Goal: Task Accomplishment & Management: Complete application form

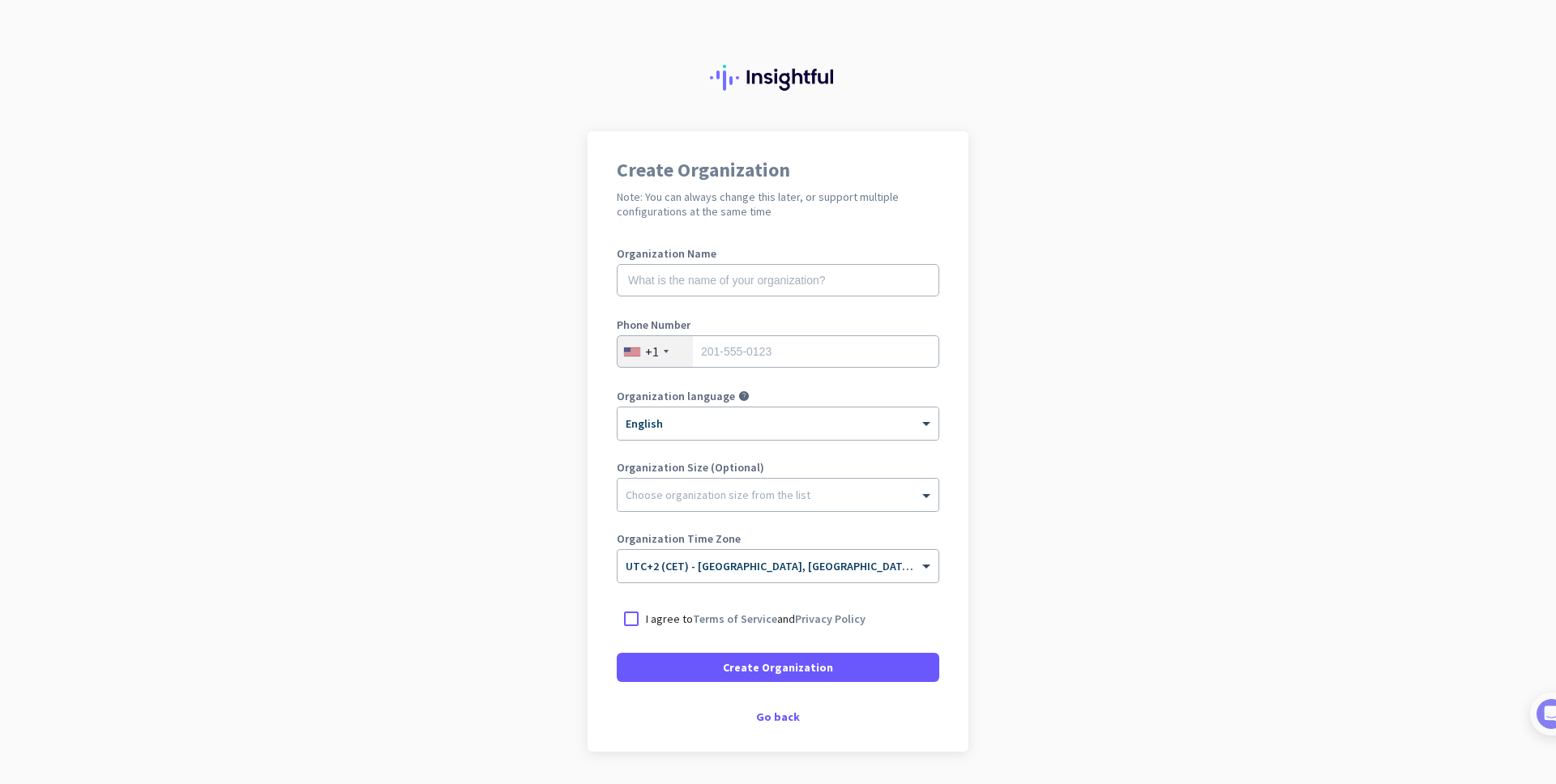
scroll to position [49, 0]
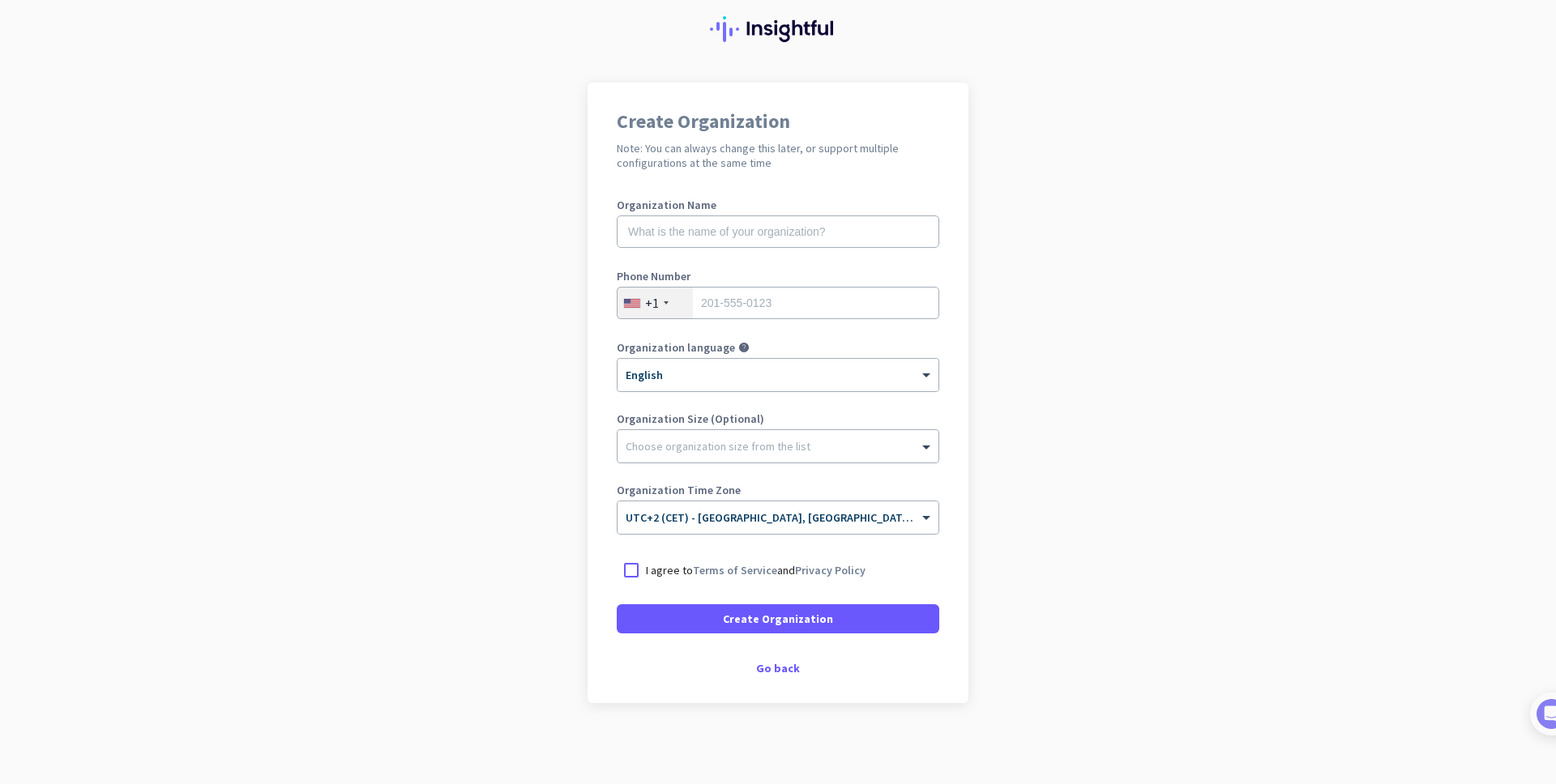
click at [658, 309] on div "+1" at bounding box center [655, 302] width 75 height 31
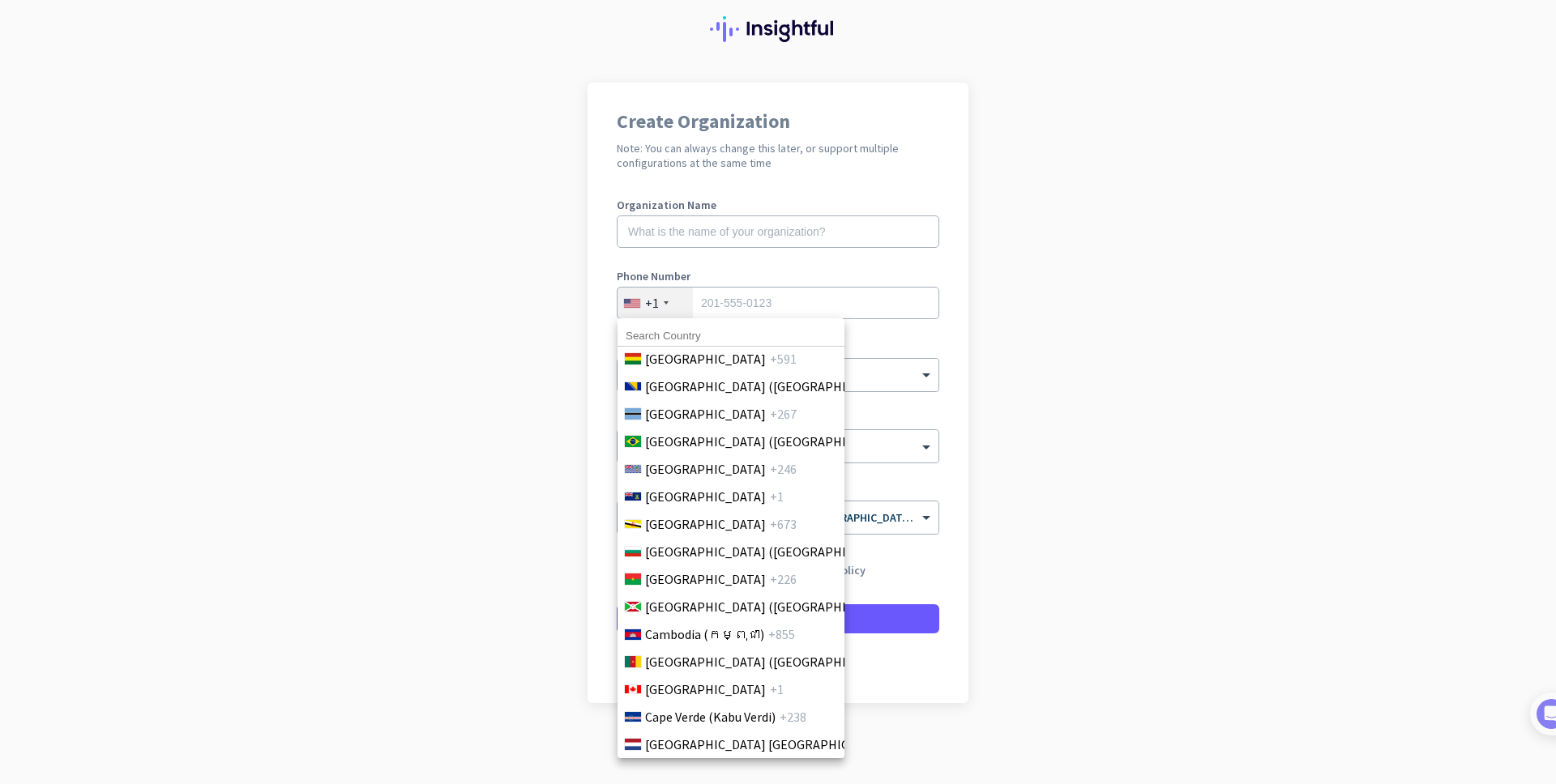
scroll to position [874, 0]
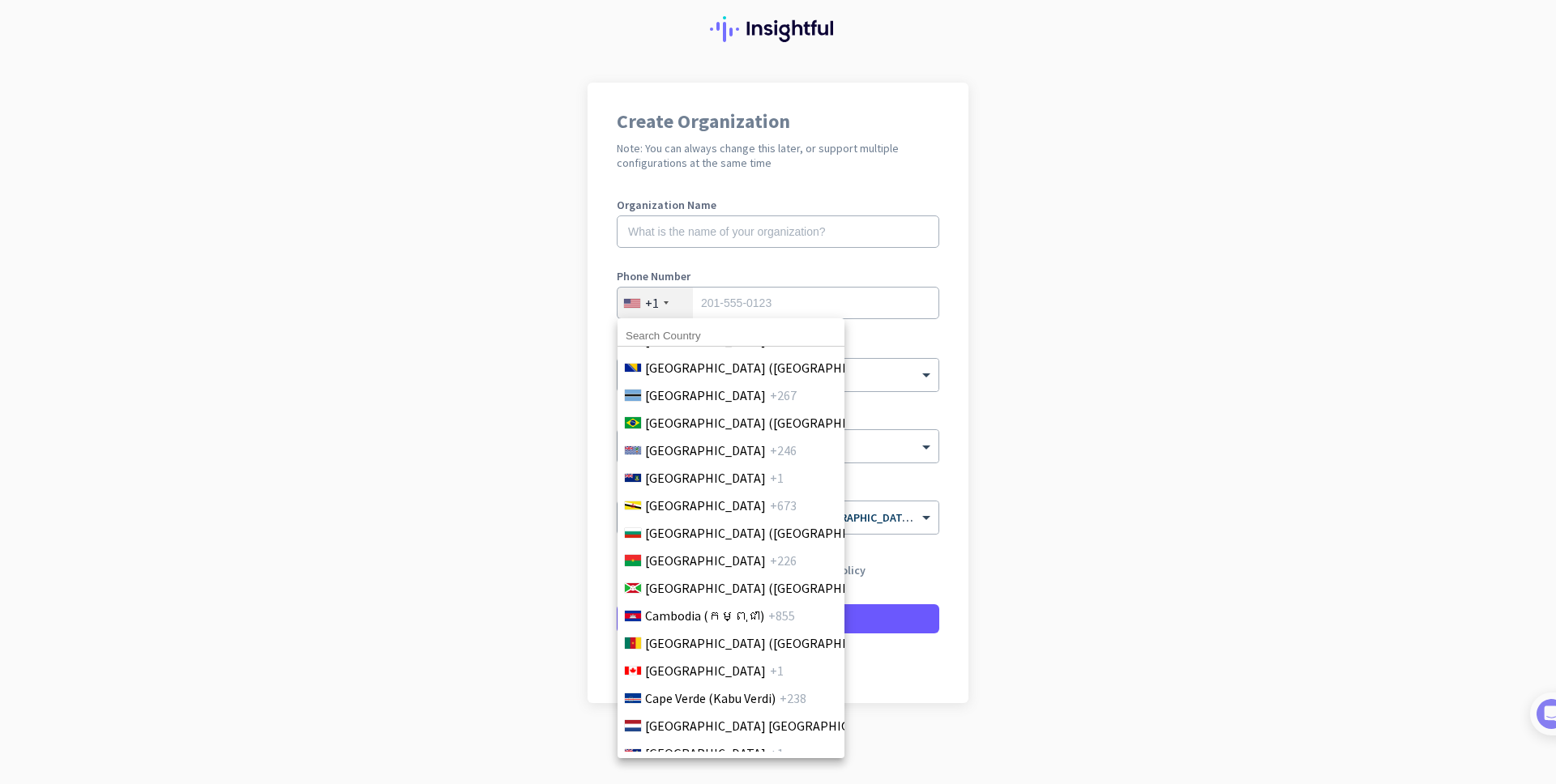
click at [659, 300] on div at bounding box center [778, 392] width 1556 height 784
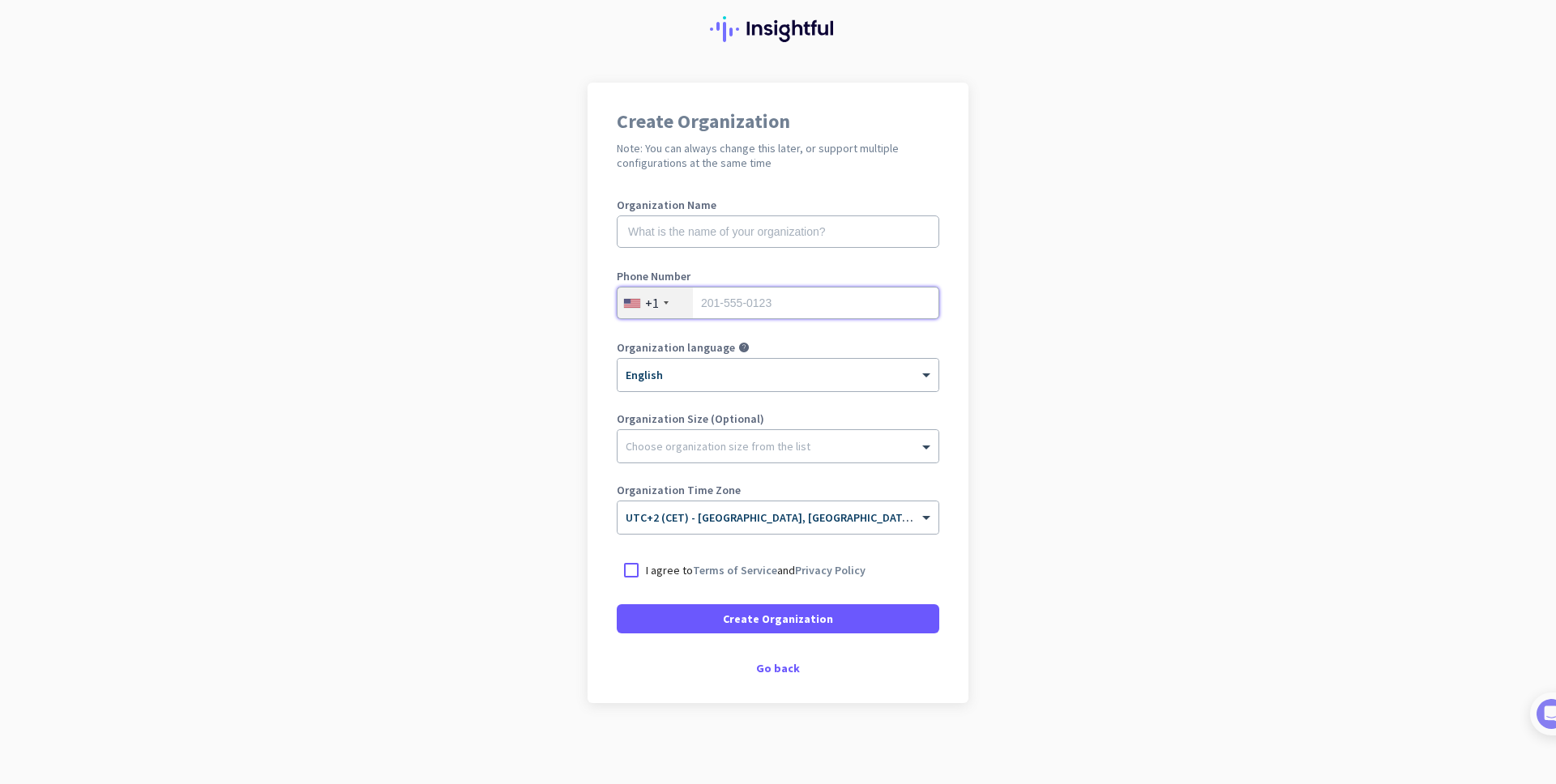
click at [709, 301] on input "tel" at bounding box center [778, 303] width 323 height 33
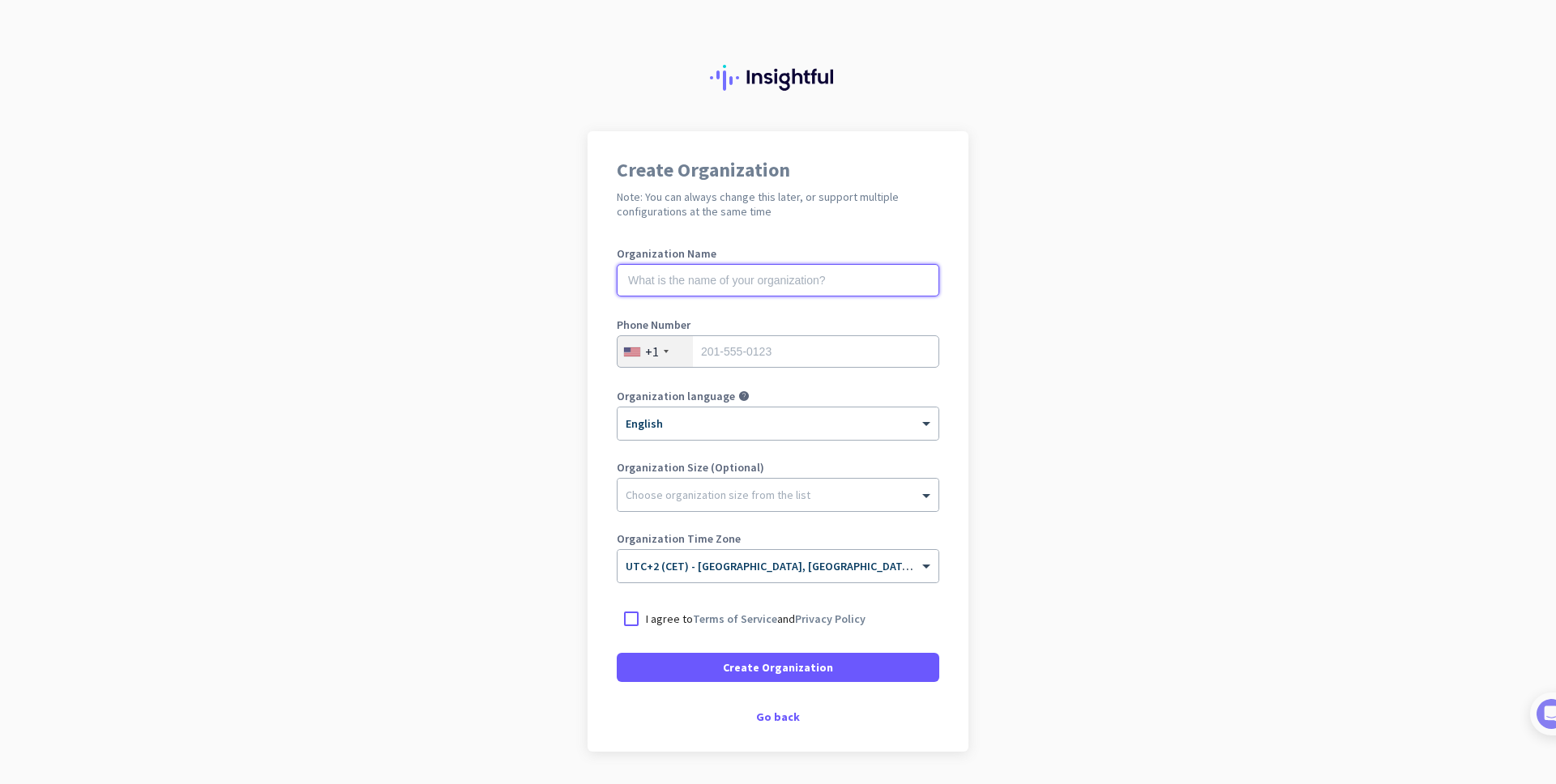
click at [796, 293] on input "text" at bounding box center [778, 280] width 323 height 33
click at [658, 356] on div "+1" at bounding box center [652, 351] width 14 height 16
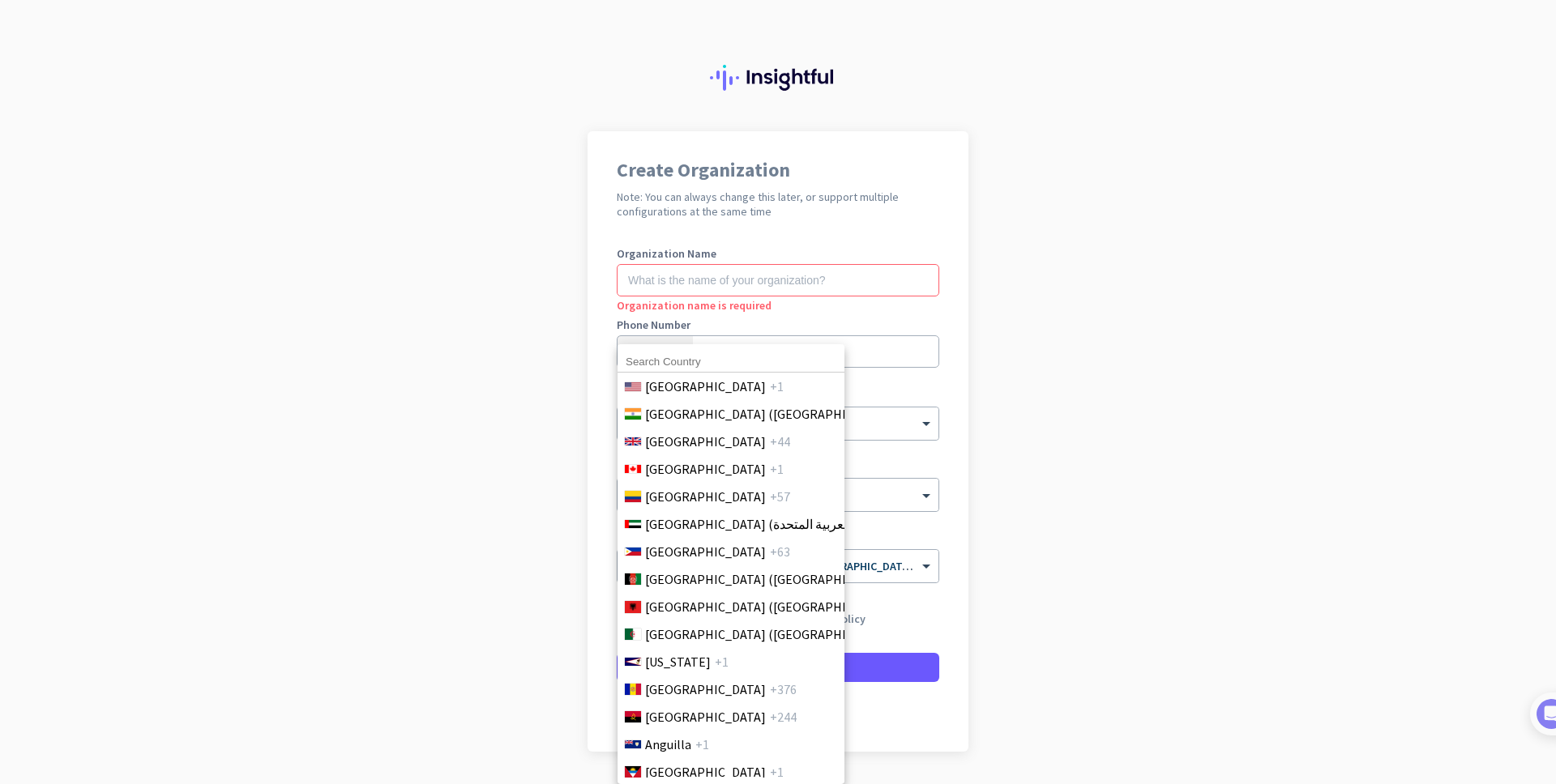
click at [657, 363] on input at bounding box center [730, 361] width 227 height 21
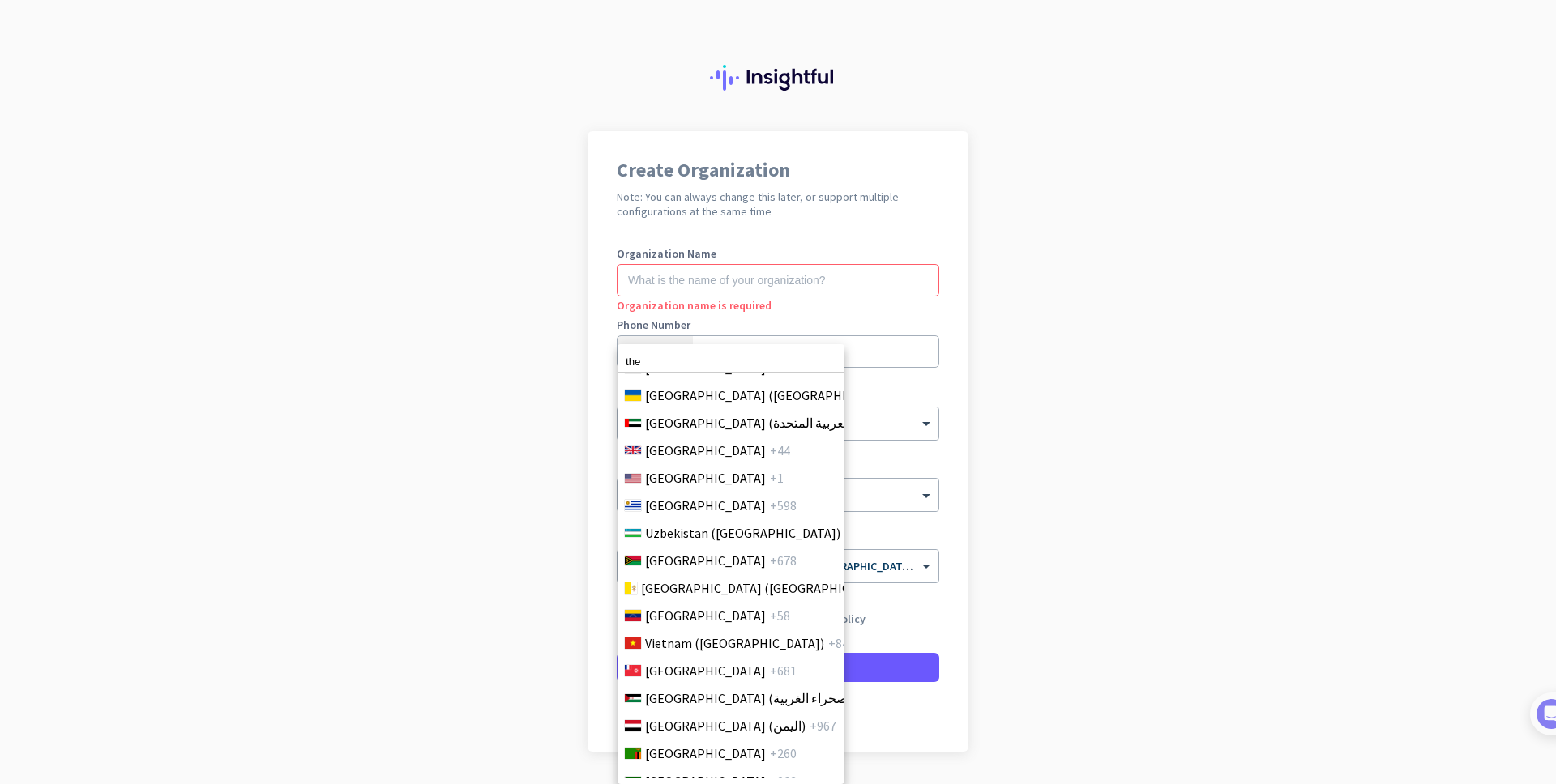
scroll to position [6440, 0]
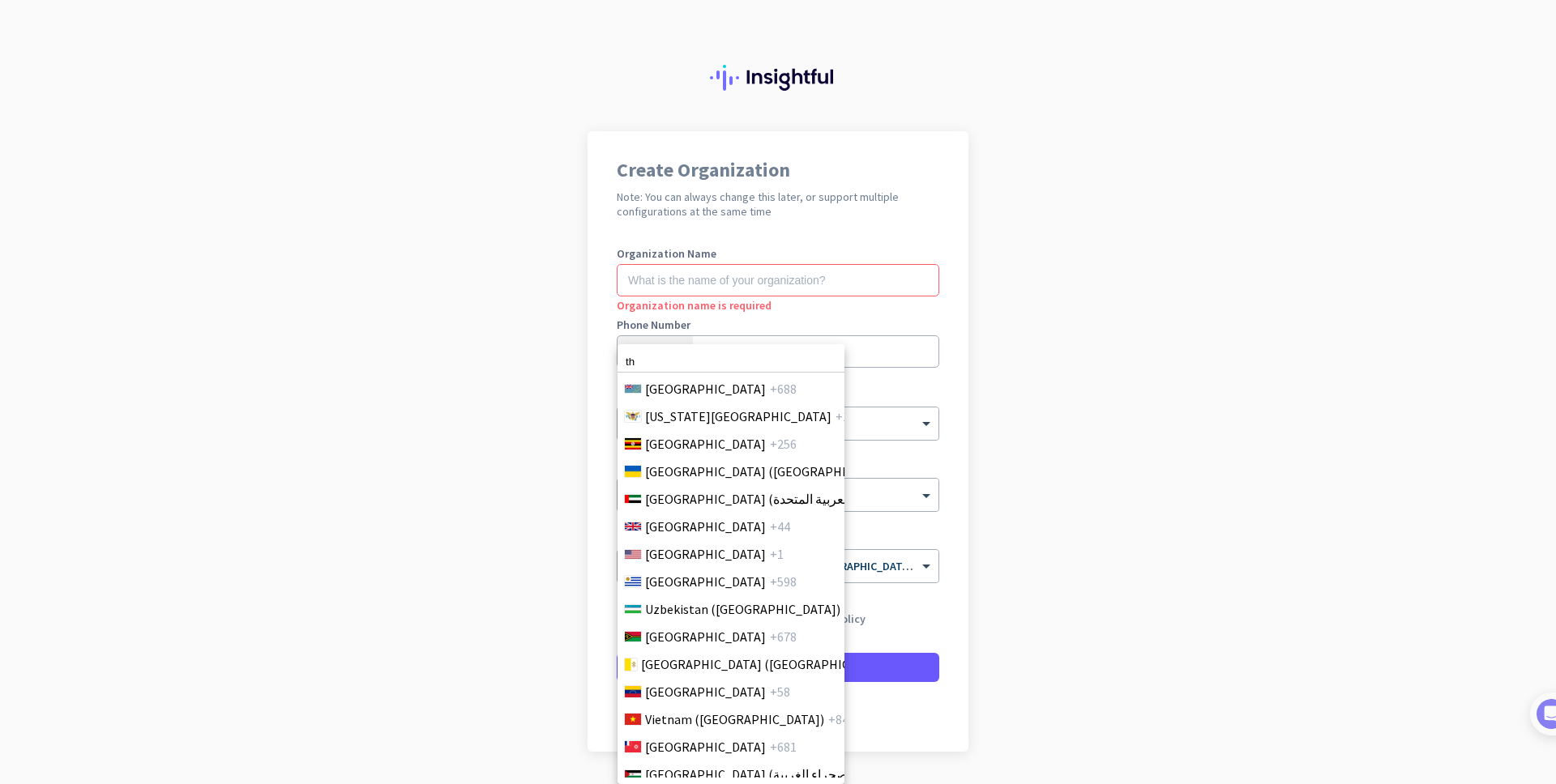
type input "t"
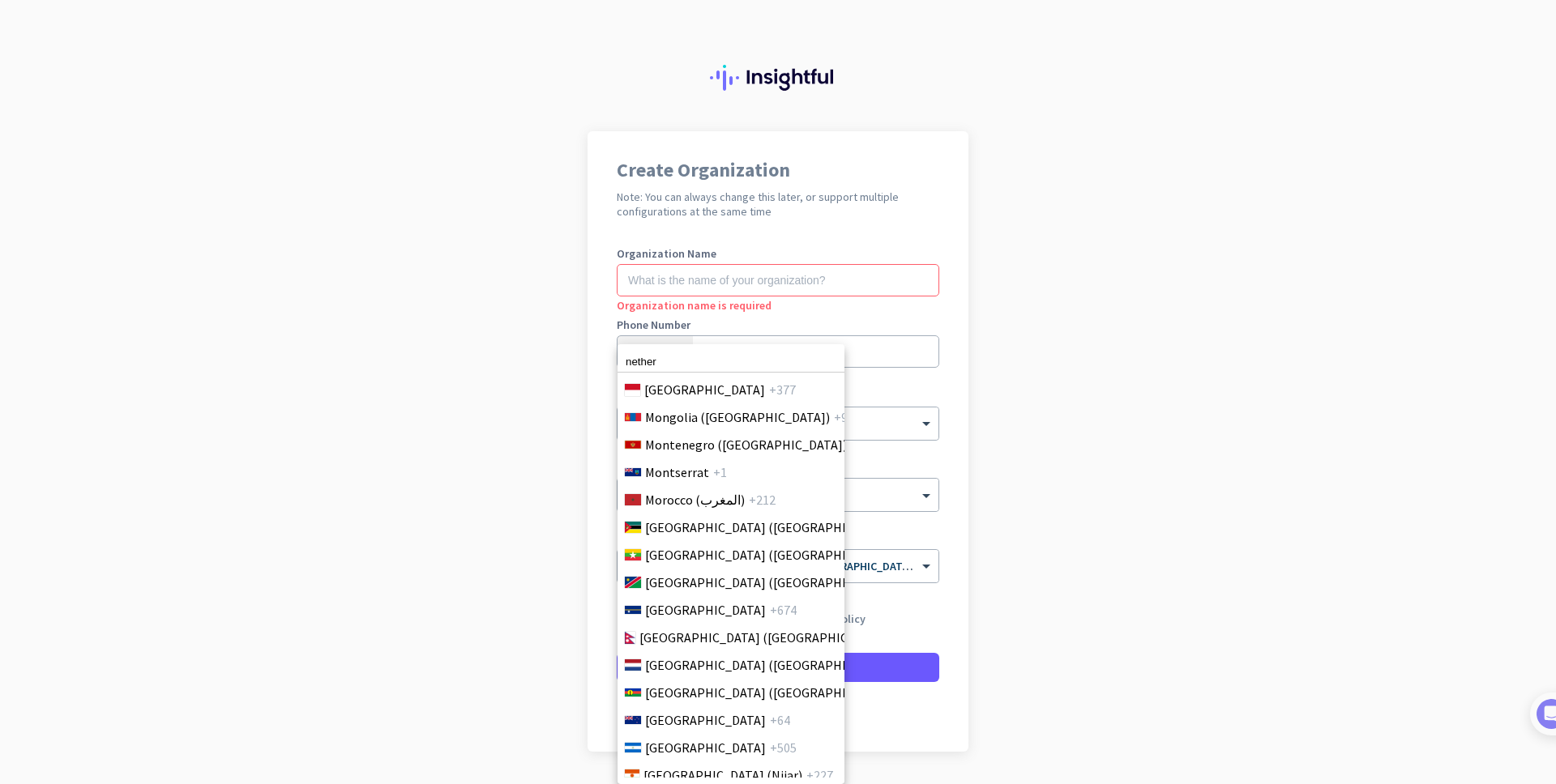
scroll to position [4135, 0]
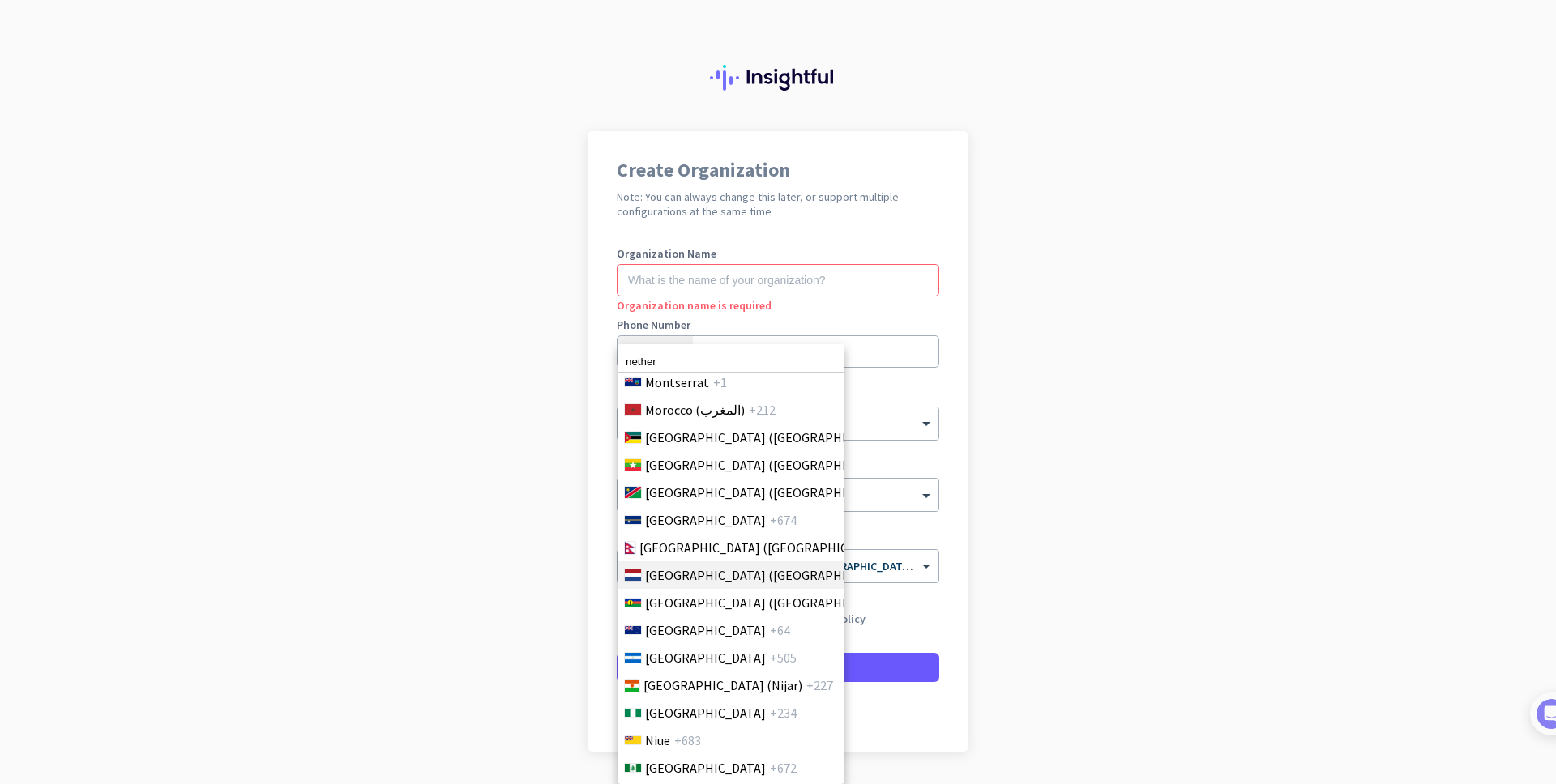
type input "nether"
click at [715, 571] on span "[GEOGRAPHIC_DATA] ([GEOGRAPHIC_DATA])" at bounding box center [771, 575] width 253 height 20
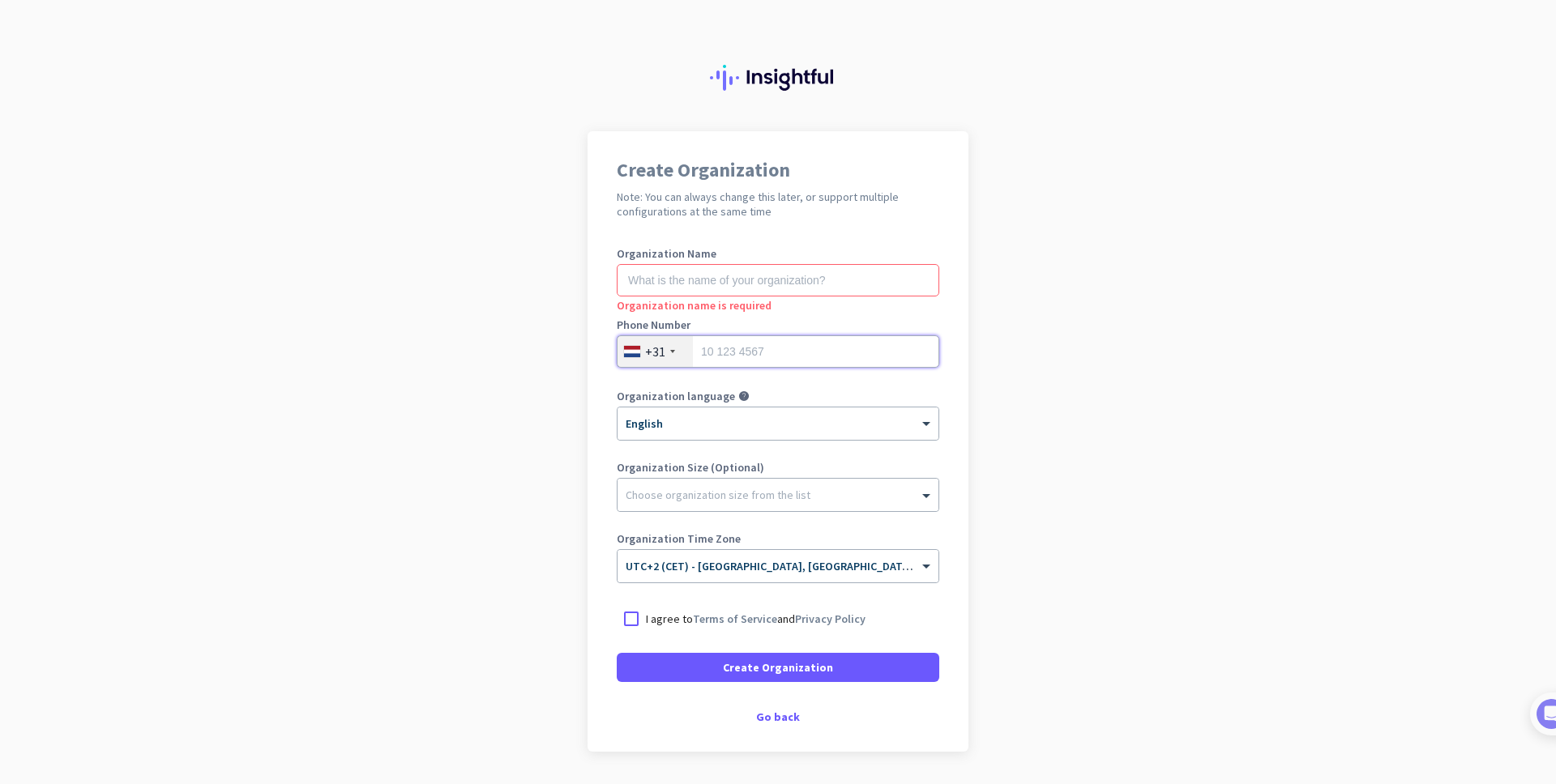
type input "3"
type input "648538994"
click at [832, 161] on h1 "Create Organization" at bounding box center [778, 170] width 323 height 20
click at [789, 282] on input "text" at bounding box center [778, 280] width 323 height 33
click at [363, 72] on div at bounding box center [778, 65] width 1556 height 132
